Goal: Information Seeking & Learning: Learn about a topic

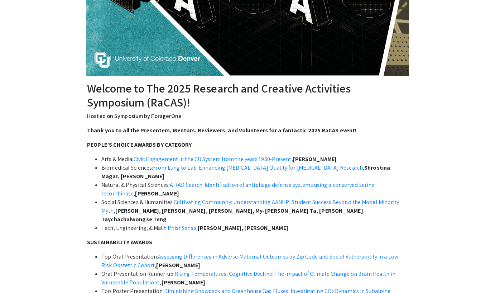
scroll to position [119, 0]
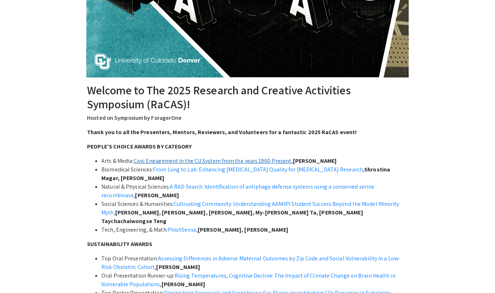
click at [229, 162] on link "Civic Engagement in the CU System from the years 1960-Present" at bounding box center [213, 161] width 158 height 8
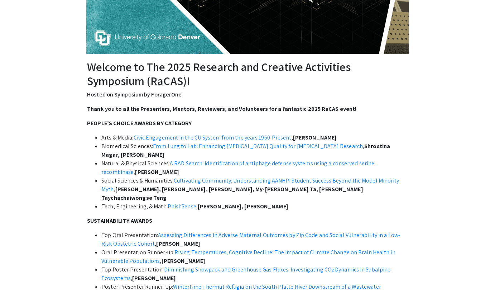
scroll to position [144, 0]
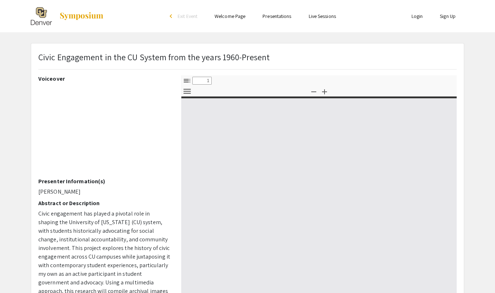
select select "custom"
type input "0"
select select "custom"
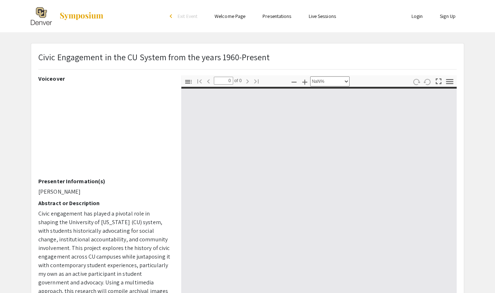
type input "1"
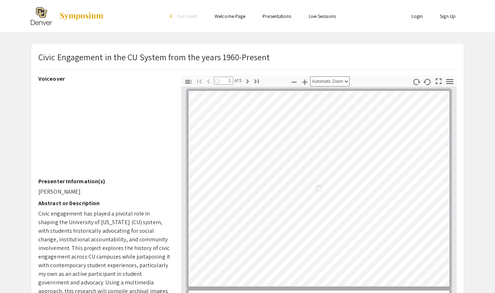
select select "auto"
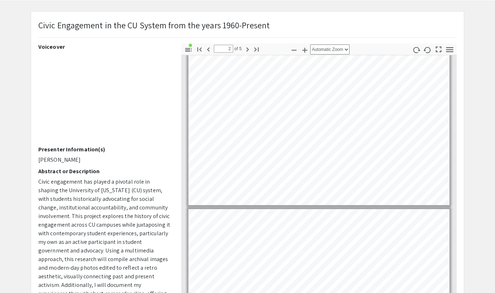
scroll to position [81, 0]
type input "1"
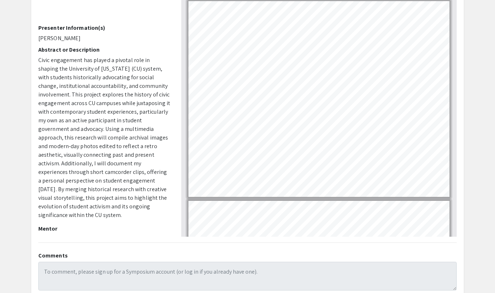
scroll to position [64, 0]
click at [50, 64] on p "Civic engagement has played a pivotal role in shaping the University of [US_STA…" at bounding box center [104, 137] width 132 height 163
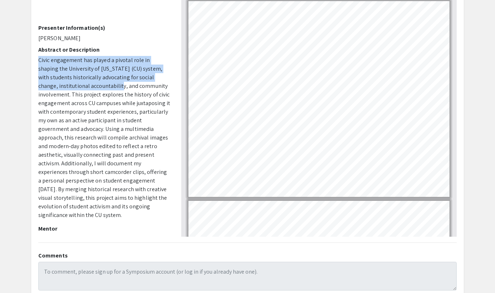
drag, startPoint x: 39, startPoint y: 58, endPoint x: 74, endPoint y: 85, distance: 43.9
click at [74, 85] on p "Civic engagement has played a pivotal role in shaping the University of [US_STA…" at bounding box center [104, 137] width 132 height 163
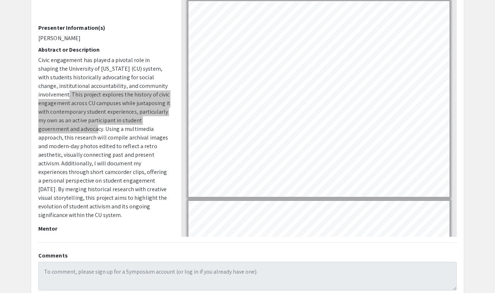
drag, startPoint x: 147, startPoint y: 84, endPoint x: 72, endPoint y: 127, distance: 87.2
click at [72, 127] on p "Civic engagement has played a pivotal role in shaping the University of [US_STA…" at bounding box center [104, 137] width 132 height 163
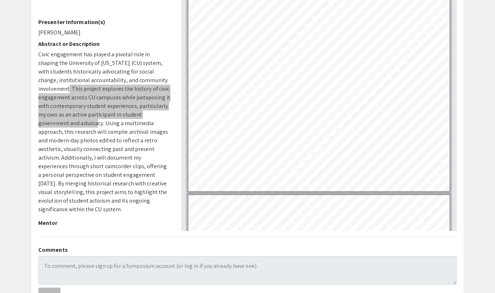
scroll to position [97, 0]
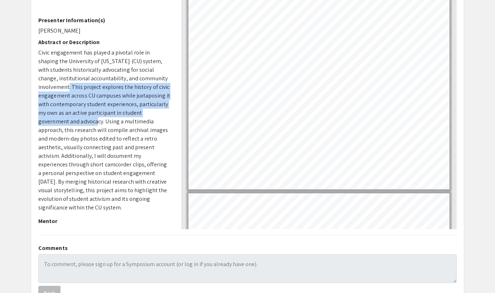
copy p "This project explores the history of civic engagement across [GEOGRAPHIC_DATA] …"
